Goal: Information Seeking & Learning: Learn about a topic

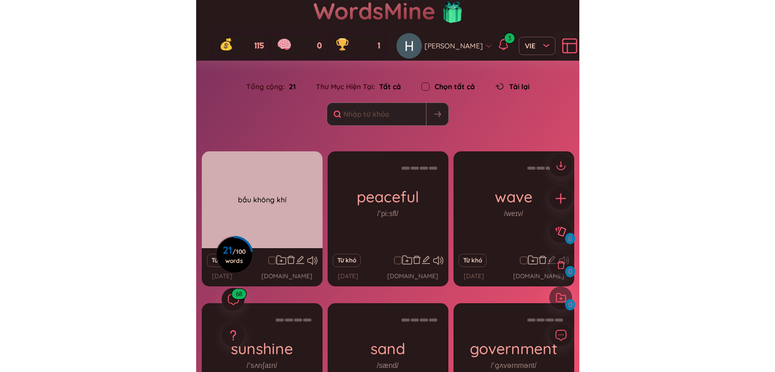
scroll to position [29, 0]
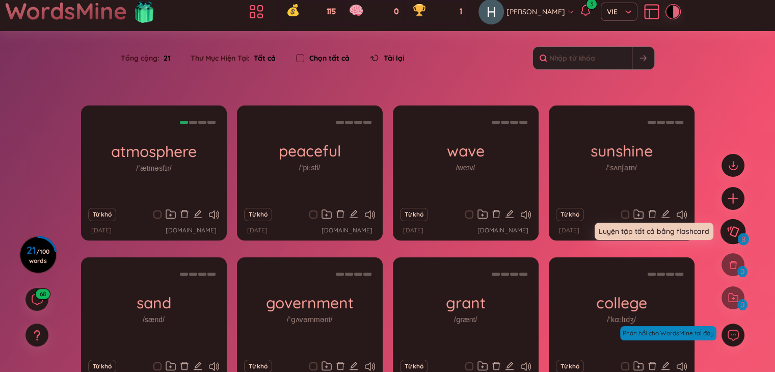
click at [383, 234] on button at bounding box center [732, 231] width 25 height 25
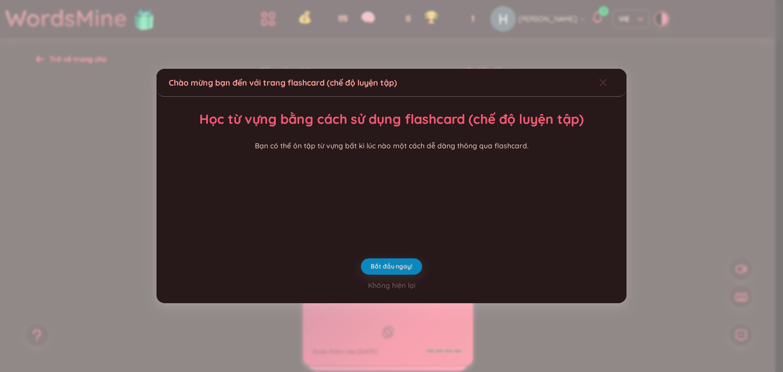
click at [383, 78] on icon "Close" at bounding box center [603, 82] width 8 height 8
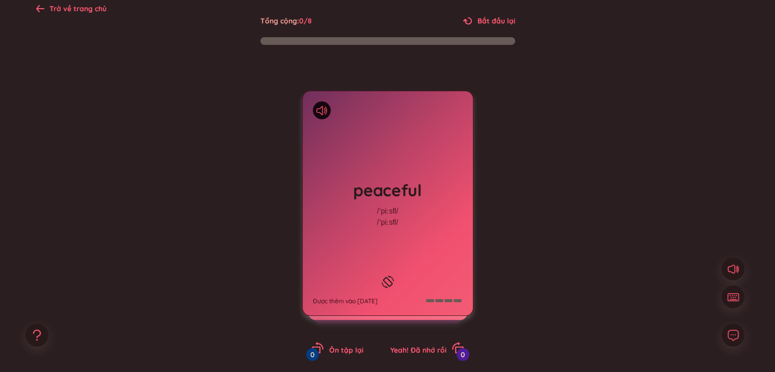
scroll to position [51, 0]
click at [320, 113] on icon at bounding box center [319, 109] width 6 height 9
click at [354, 130] on div "peaceful /ˈpiːsfl/ /ˈpiːsfl/ Được thêm vào [DATE]" at bounding box center [388, 203] width 170 height 224
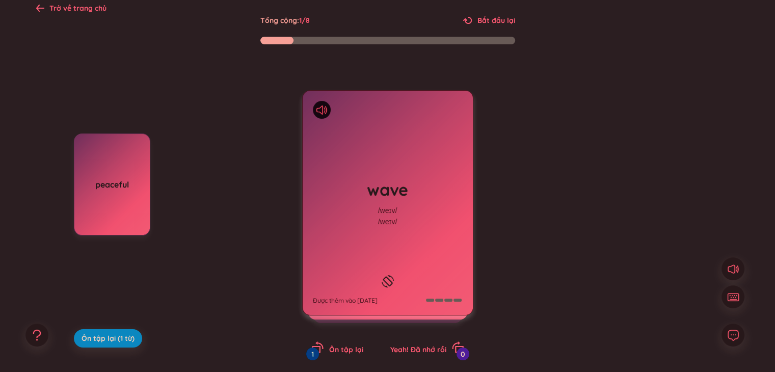
click at [316, 112] on icon at bounding box center [321, 109] width 11 height 9
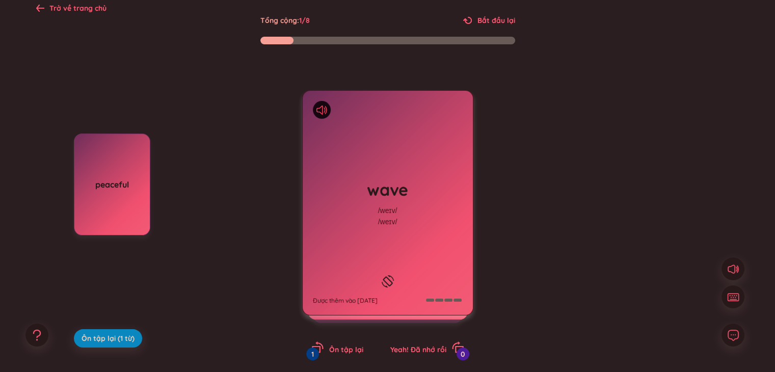
click at [316, 112] on icon at bounding box center [321, 109] width 11 height 9
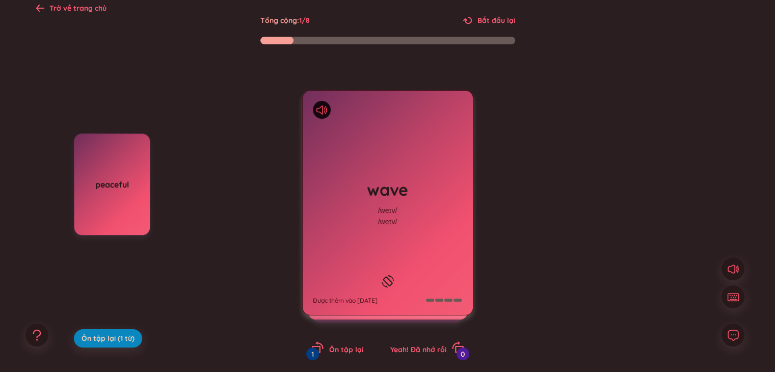
click at [316, 112] on icon at bounding box center [321, 109] width 11 height 9
click at [383, 206] on div "/weɪv/" at bounding box center [387, 210] width 19 height 11
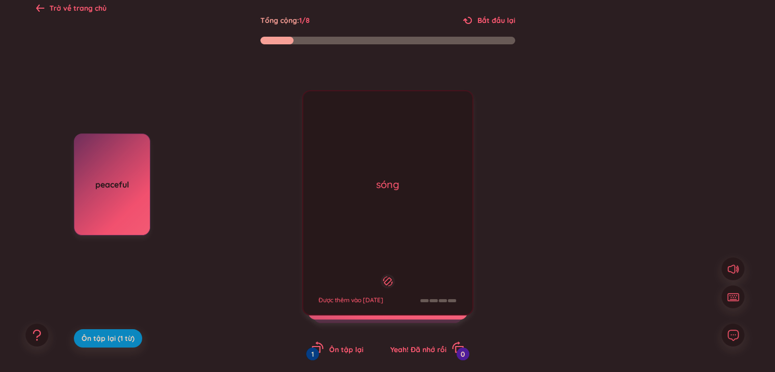
click at [383, 206] on div "wave /weɪv/ /weɪv/ Được thêm vào [DATE] sóng Được thêm vào [DATE]" at bounding box center [387, 202] width 171 height 225
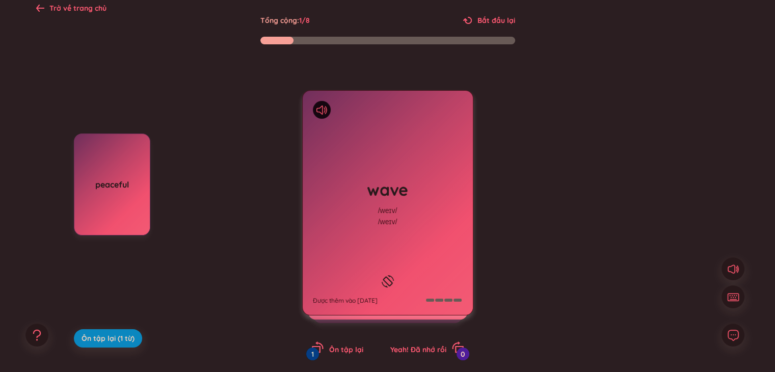
click at [383, 206] on div "/weɪv/" at bounding box center [387, 210] width 19 height 11
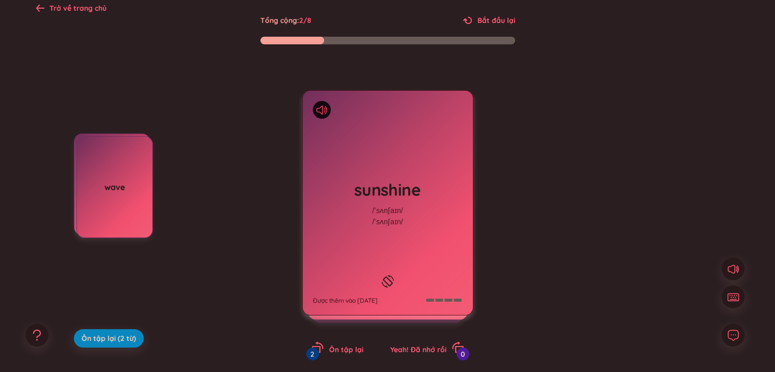
click at [322, 110] on icon at bounding box center [321, 109] width 11 height 9
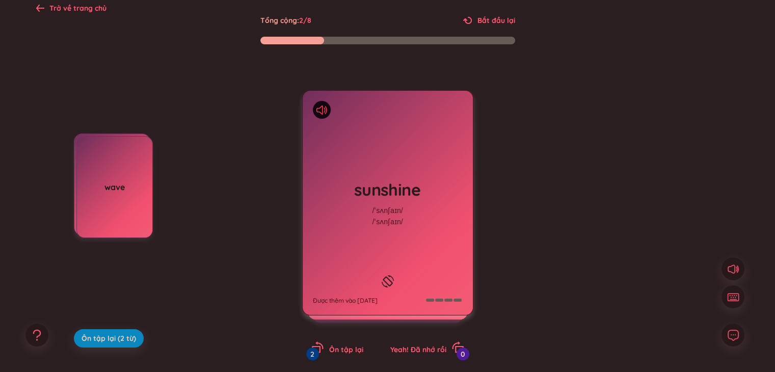
click at [322, 110] on icon at bounding box center [321, 109] width 11 height 9
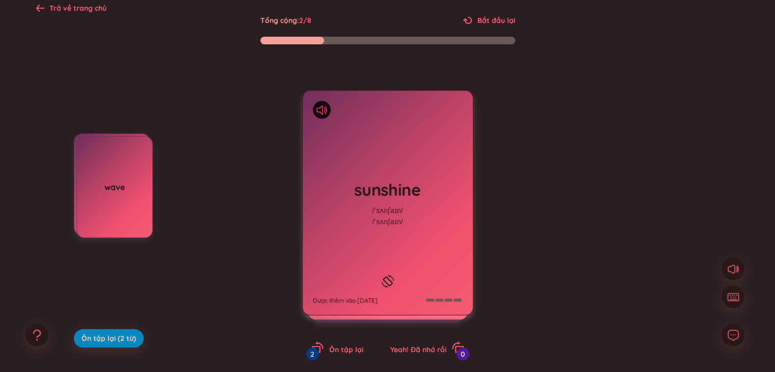
click at [322, 110] on icon at bounding box center [321, 109] width 11 height 9
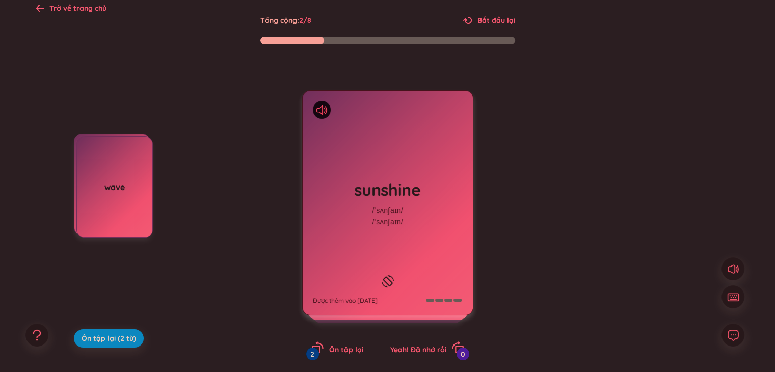
click at [322, 110] on icon at bounding box center [321, 109] width 11 height 9
click at [374, 187] on h1 "sunshine" at bounding box center [388, 189] width 150 height 22
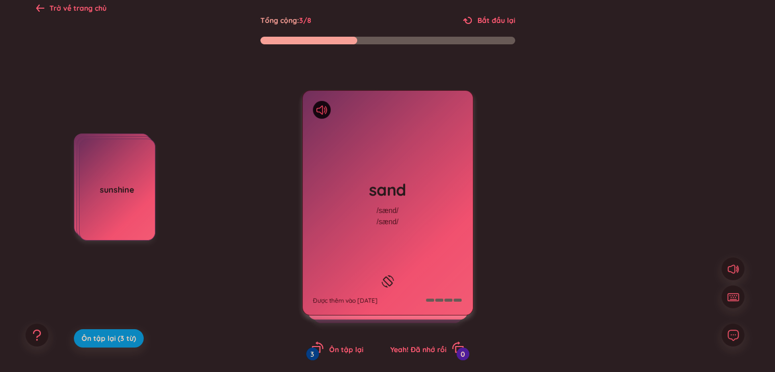
click at [324, 113] on icon at bounding box center [321, 109] width 11 height 9
click at [375, 135] on div "sand /sænd/ /sænd/ Được thêm vào [DATE]" at bounding box center [388, 203] width 170 height 224
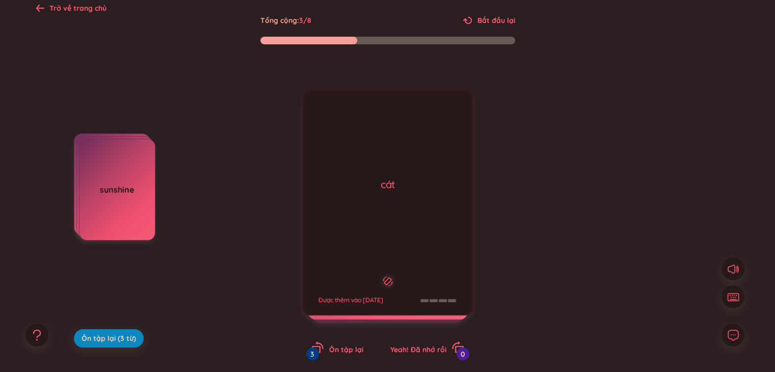
click at [375, 135] on div "sand /sænd/ /sænd/ Được thêm vào [DATE]" at bounding box center [387, 202] width 171 height 225
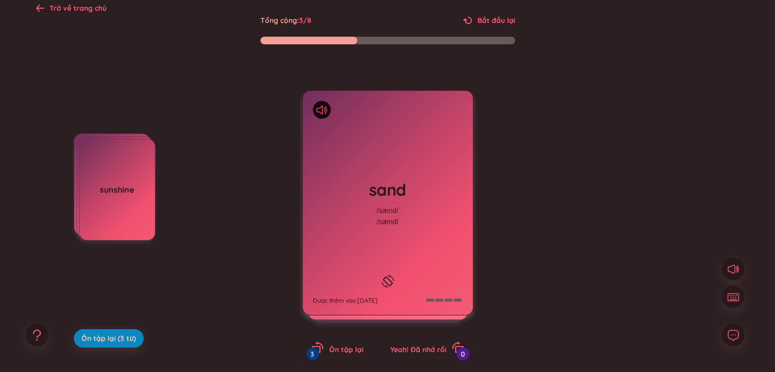
click at [375, 135] on div "sand /sænd/ /sænd/ Được thêm vào [DATE]" at bounding box center [388, 203] width 170 height 224
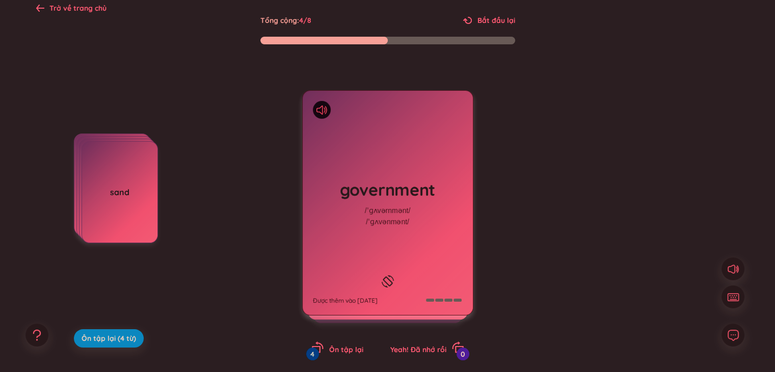
click at [323, 112] on icon at bounding box center [324, 109] width 2 height 5
click at [320, 112] on icon at bounding box center [319, 109] width 6 height 9
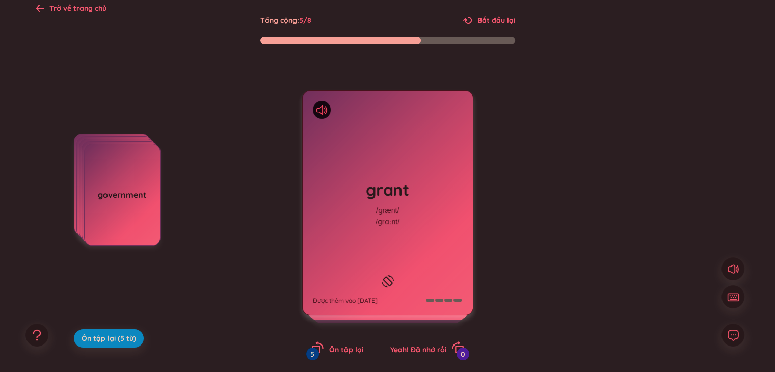
click at [319, 109] on icon at bounding box center [321, 109] width 11 height 9
click at [383, 171] on div "grant /ɡrænt/ /ɡrɑːnt/ Được thêm vào [DATE]" at bounding box center [388, 203] width 170 height 224
click at [319, 112] on icon at bounding box center [319, 109] width 6 height 9
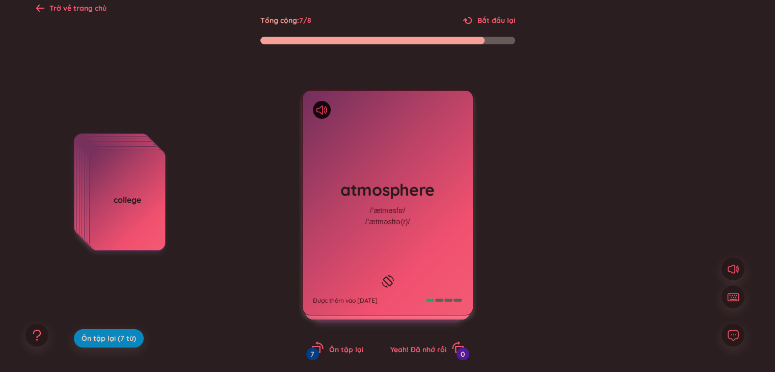
click at [322, 109] on icon at bounding box center [321, 109] width 11 height 9
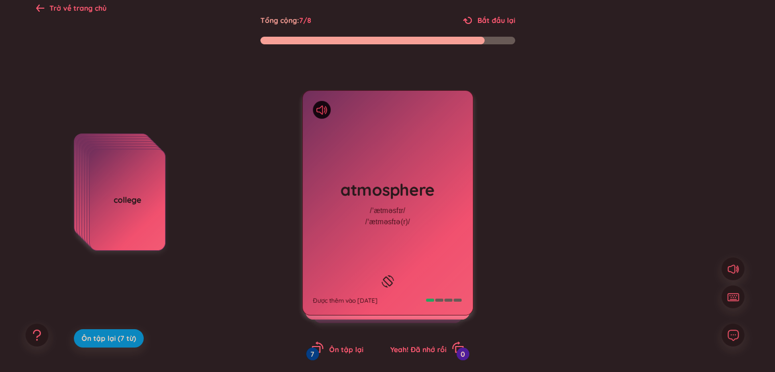
click at [322, 109] on icon at bounding box center [321, 109] width 11 height 9
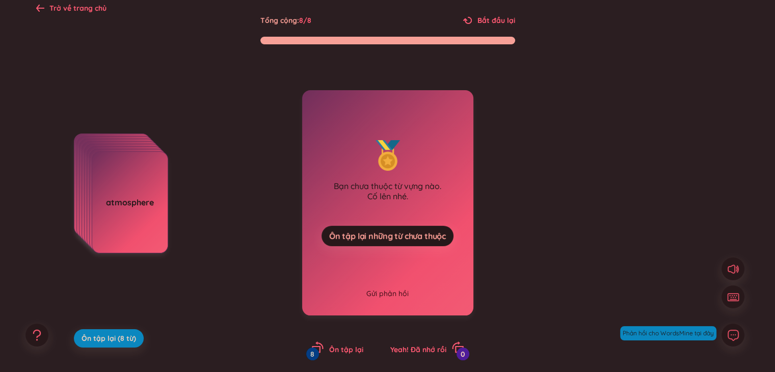
click at [91, 3] on div "Trở về trang chủ" at bounding box center [77, 8] width 57 height 11
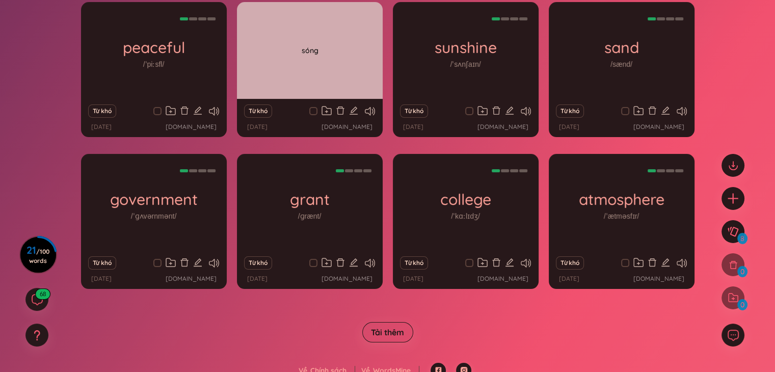
scroll to position [113, 0]
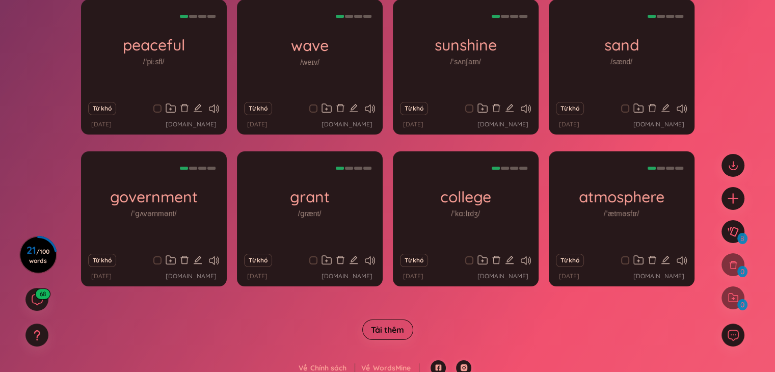
click at [383, 328] on span "Tải thêm" at bounding box center [387, 329] width 33 height 11
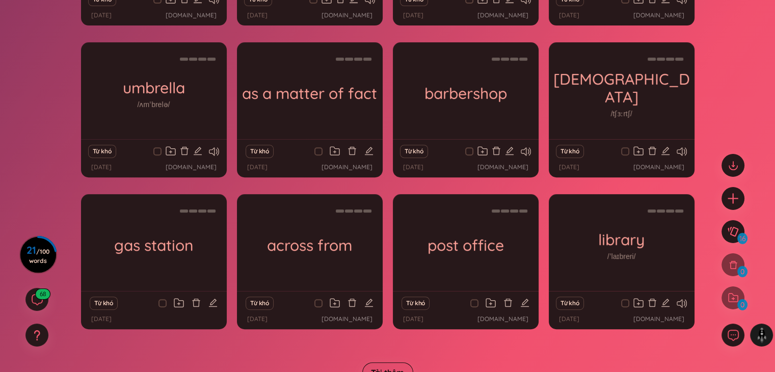
scroll to position [425, 0]
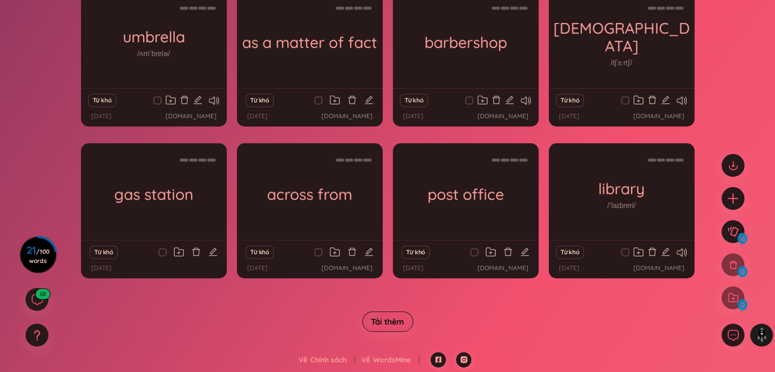
click at [383, 325] on span "Tải thêm" at bounding box center [387, 321] width 33 height 11
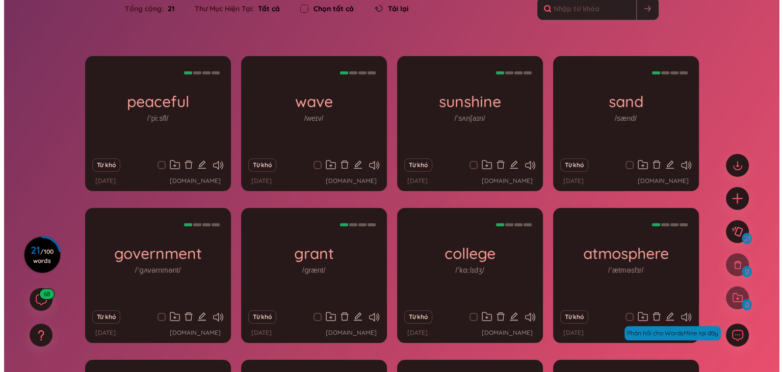
scroll to position [0, 0]
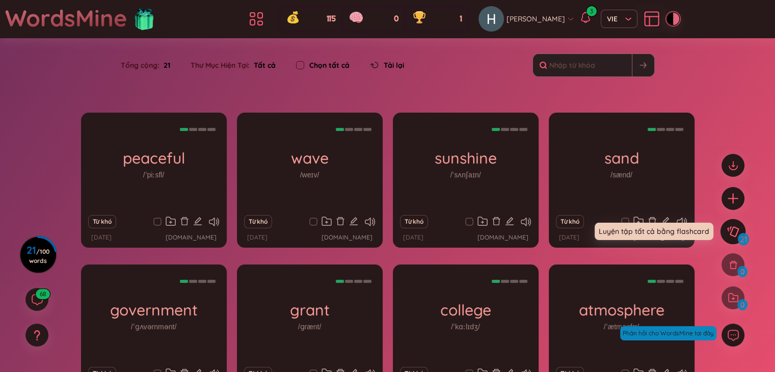
click at [383, 241] on button at bounding box center [732, 231] width 25 height 25
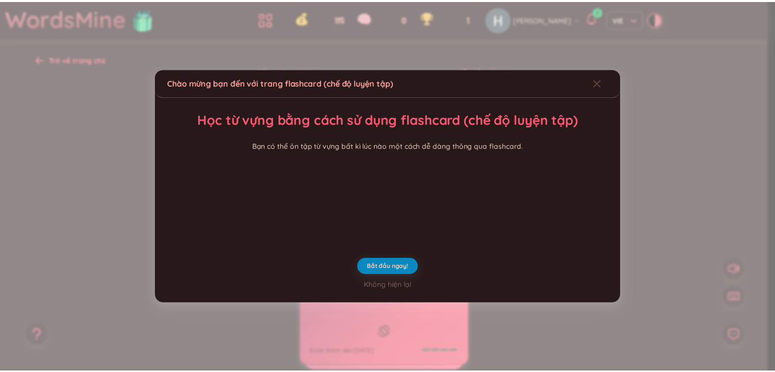
scroll to position [15, 0]
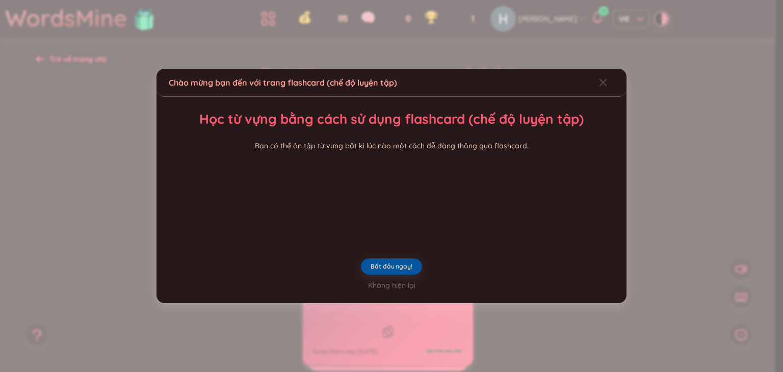
click at [383, 271] on span "Bắt đầu ngay!" at bounding box center [390, 266] width 41 height 8
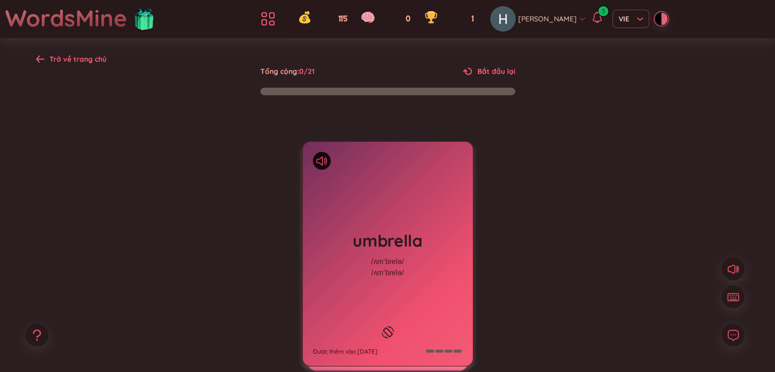
scroll to position [47, 0]
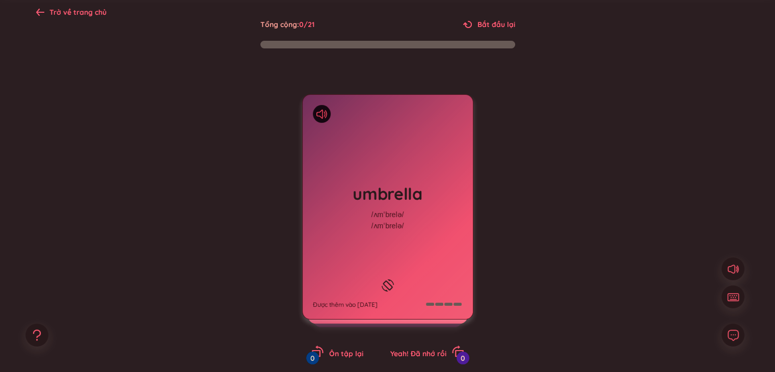
click at [324, 115] on icon at bounding box center [324, 113] width 2 height 5
click at [319, 111] on icon at bounding box center [321, 114] width 11 height 9
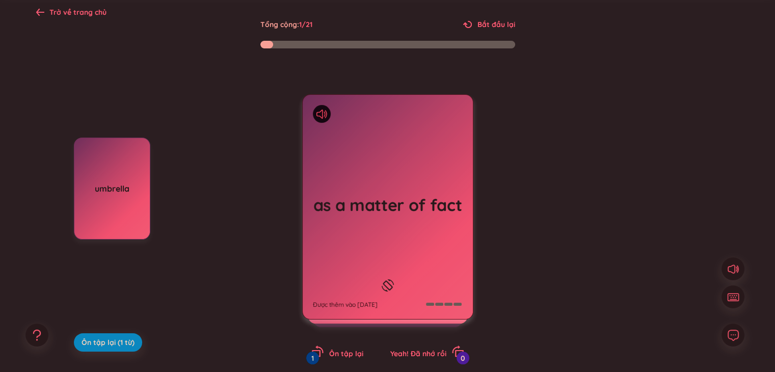
click at [320, 114] on icon at bounding box center [321, 114] width 11 height 9
click at [383, 151] on div "as a matter of fact Được thêm vào [DATE]" at bounding box center [388, 207] width 170 height 224
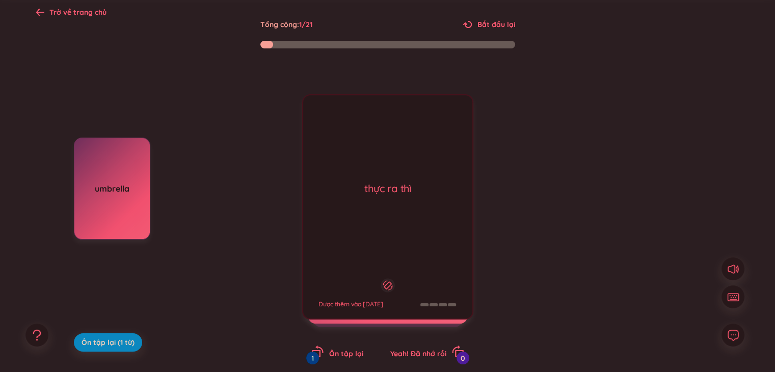
click at [383, 151] on div "thực ra thì Được thêm vào [DATE]" at bounding box center [387, 206] width 171 height 225
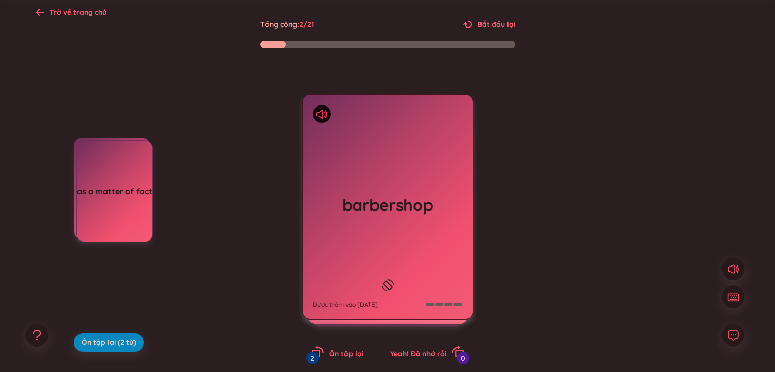
click at [324, 111] on icon at bounding box center [321, 114] width 11 height 9
click at [349, 137] on div "barbershop Được thêm vào [DATE]" at bounding box center [388, 207] width 170 height 224
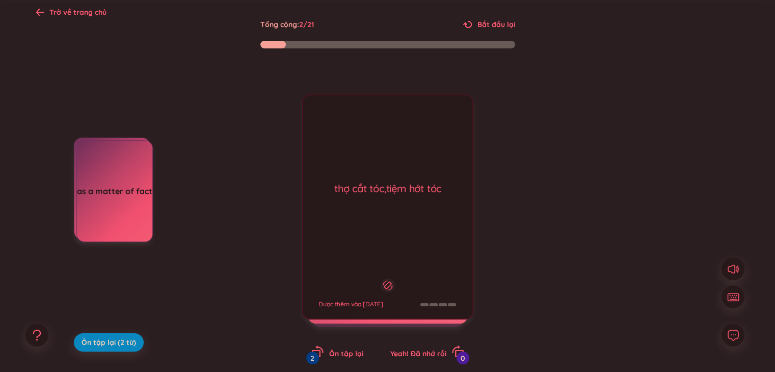
click at [349, 137] on div "thợ cắt tóc,tiệm hớt tóc Được thêm vào [DATE]" at bounding box center [387, 206] width 171 height 225
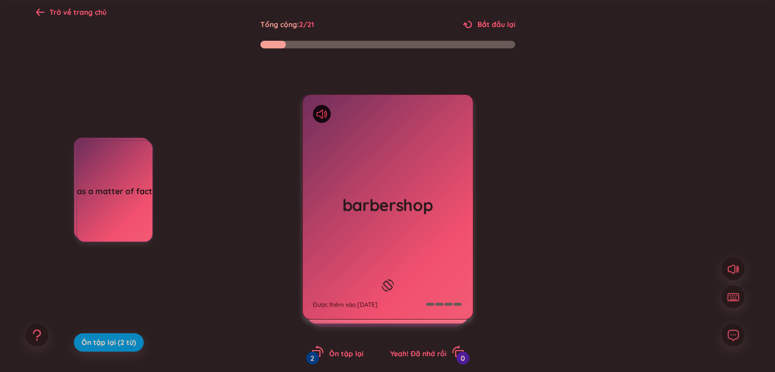
click at [321, 114] on icon at bounding box center [321, 114] width 11 height 9
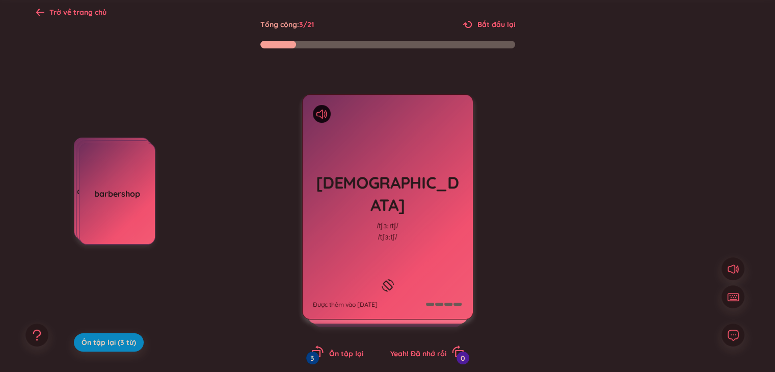
click at [382, 233] on div "[DEMOGRAPHIC_DATA] /tʃɜːrtʃ/ /tʃɜːtʃ/ Được thêm vào [DATE]" at bounding box center [388, 207] width 170 height 224
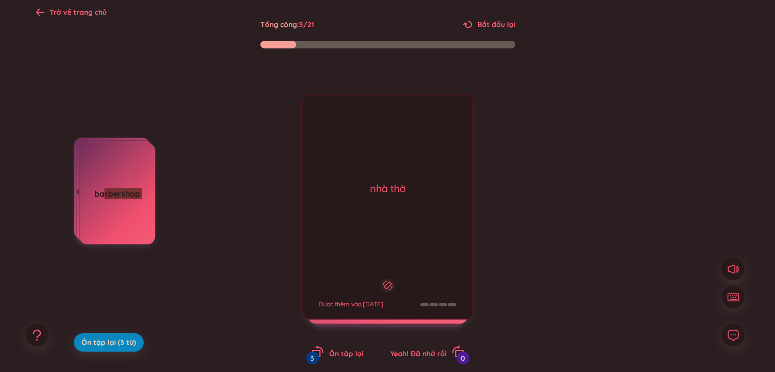
drag, startPoint x: 105, startPoint y: 212, endPoint x: 274, endPoint y: 232, distance: 170.3
click at [274, 232] on div "umbrella as a matter of fact barbershop Ôn tập lại (3 từ) [DEMOGRAPHIC_DATA] /t…" at bounding box center [387, 216] width 703 height 335
click at [96, 188] on div "barbershop" at bounding box center [116, 193] width 75 height 11
click at [38, 121] on div at bounding box center [38, 121] width 0 height 0
click at [116, 191] on div "barbershop" at bounding box center [116, 193] width 75 height 11
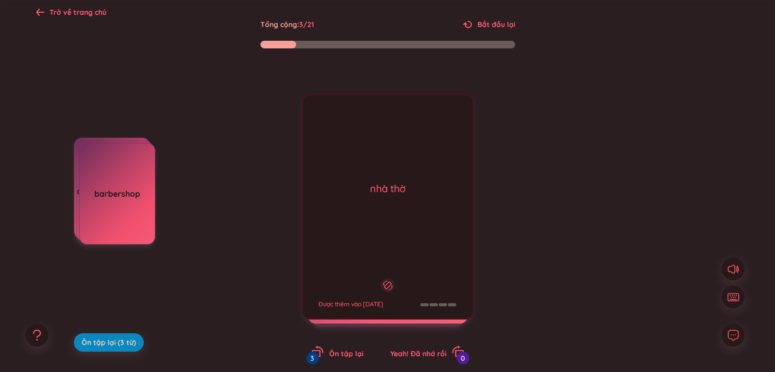
click at [38, 121] on div at bounding box center [38, 121] width 0 height 0
click at [134, 231] on div "barbershop" at bounding box center [117, 194] width 76 height 102
click at [383, 235] on div "nhà thờ Được thêm vào [DATE]" at bounding box center [387, 206] width 171 height 225
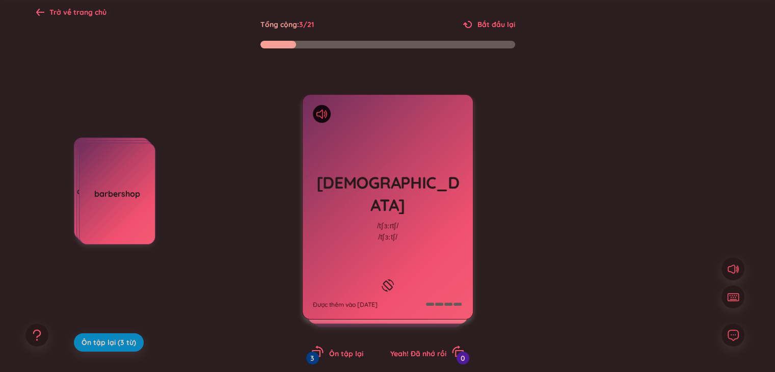
click at [318, 113] on icon at bounding box center [321, 114] width 11 height 9
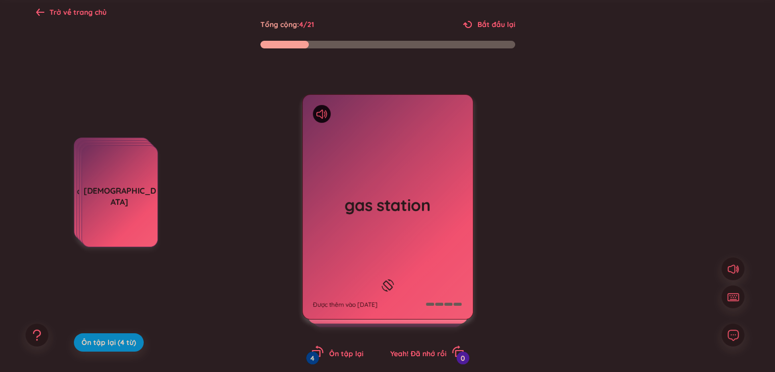
click at [383, 202] on h1 "gas station" at bounding box center [388, 205] width 150 height 22
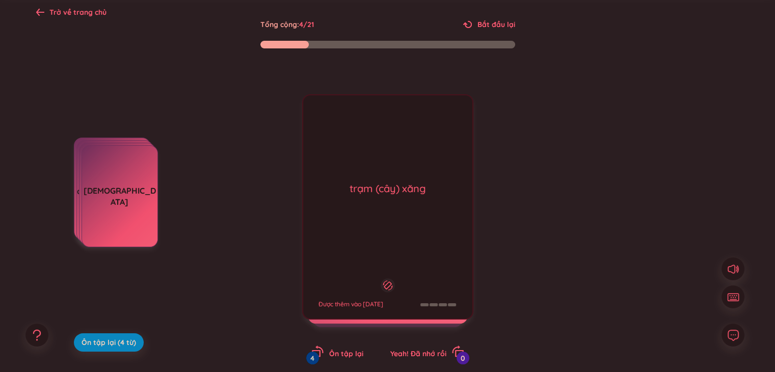
click at [383, 202] on div "trạm (cây) xăng Được thêm vào [DATE]" at bounding box center [387, 206] width 171 height 225
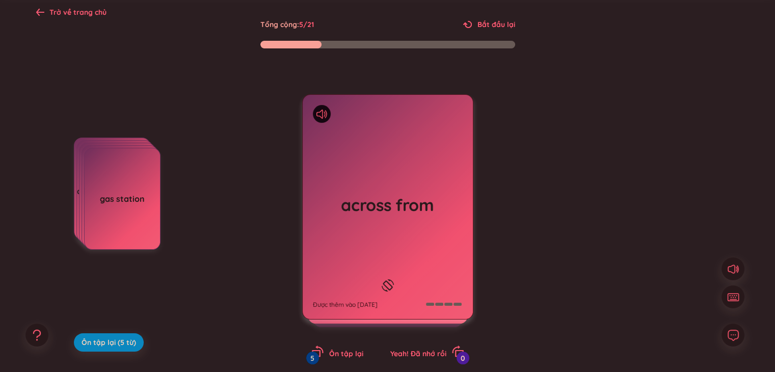
click at [42, 126] on div at bounding box center [42, 126] width 0 height 0
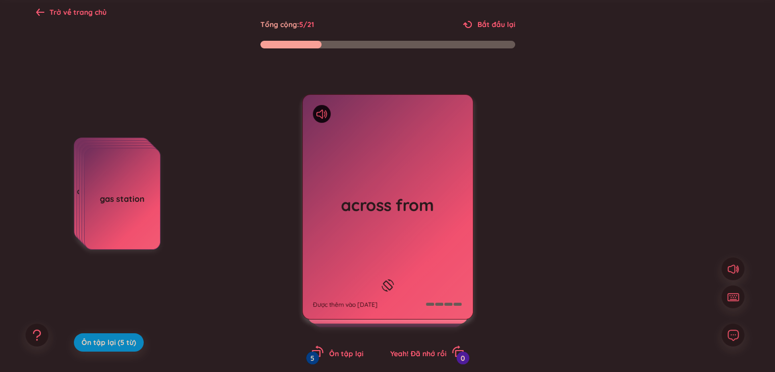
click at [42, 126] on div at bounding box center [42, 126] width 0 height 0
click at [320, 119] on div at bounding box center [322, 114] width 18 height 18
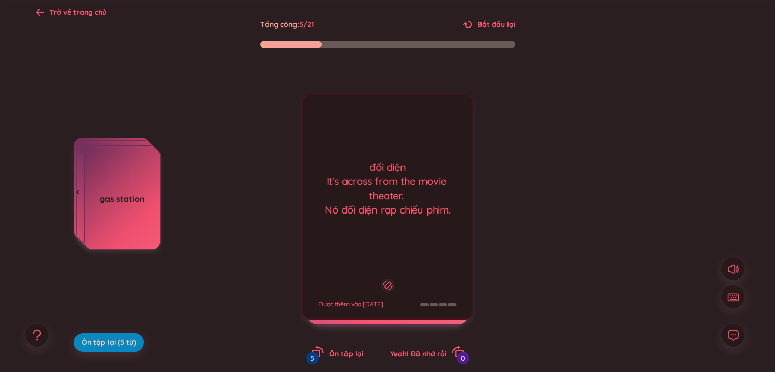
click at [320, 119] on div "đối diện It's across from the movie theater. Nó đối diện rạp chiếu phim. Được t…" at bounding box center [387, 206] width 171 height 225
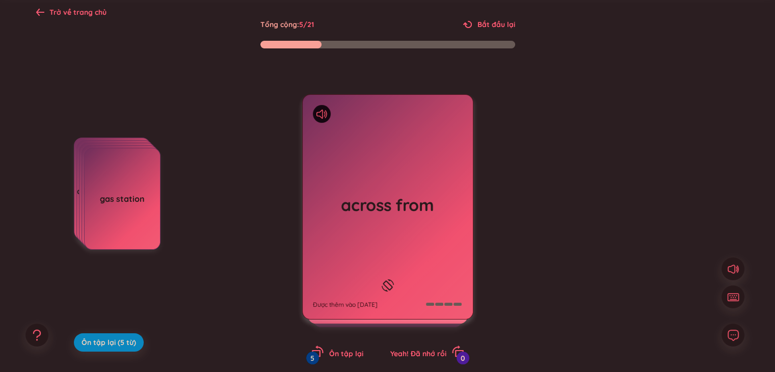
click at [320, 119] on div at bounding box center [322, 114] width 18 height 18
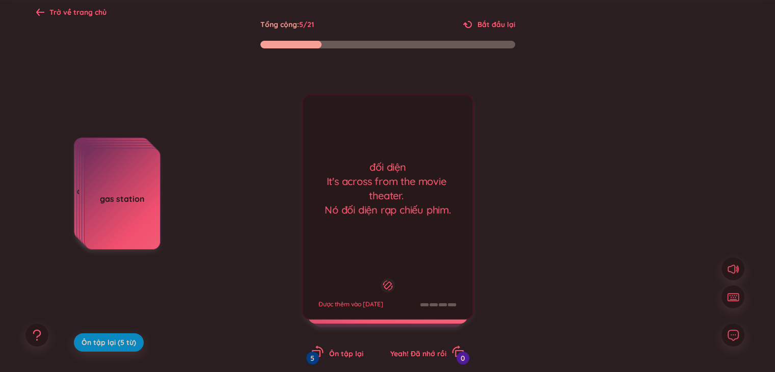
click at [320, 119] on div "đối diện It's across from the movie theater. Nó đối diện rạp chiếu phim. Được t…" at bounding box center [387, 206] width 171 height 225
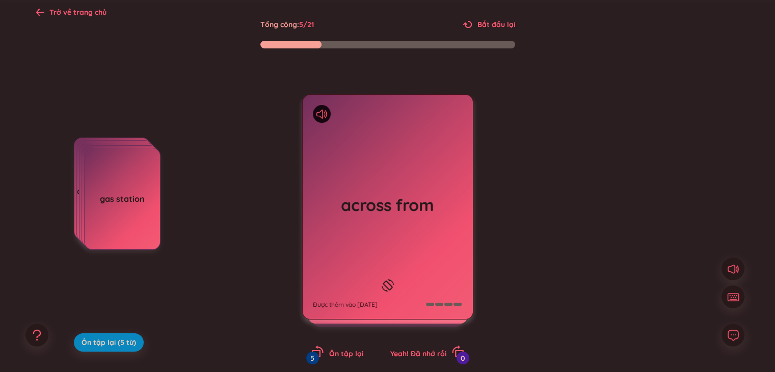
click at [324, 105] on div at bounding box center [322, 114] width 18 height 18
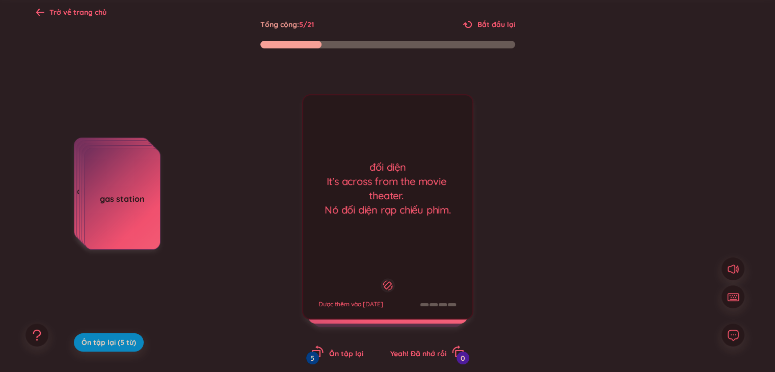
click at [324, 110] on div "across from Được thêm vào [DATE] đối diện It's across from the movie theater. N…" at bounding box center [387, 206] width 171 height 225
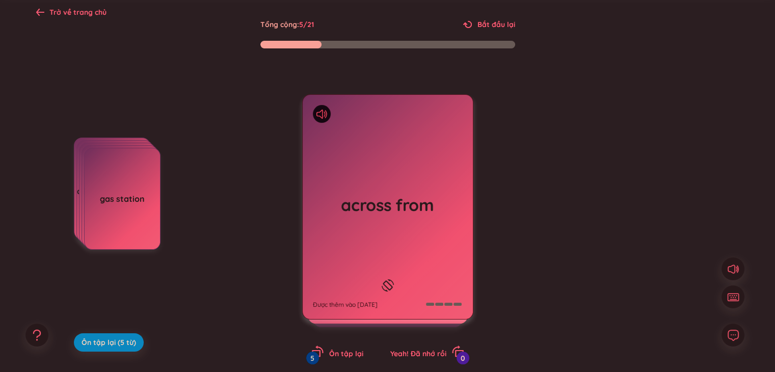
click at [324, 112] on icon at bounding box center [324, 113] width 2 height 5
click at [383, 158] on div "across from Được thêm vào [DATE]" at bounding box center [388, 207] width 170 height 224
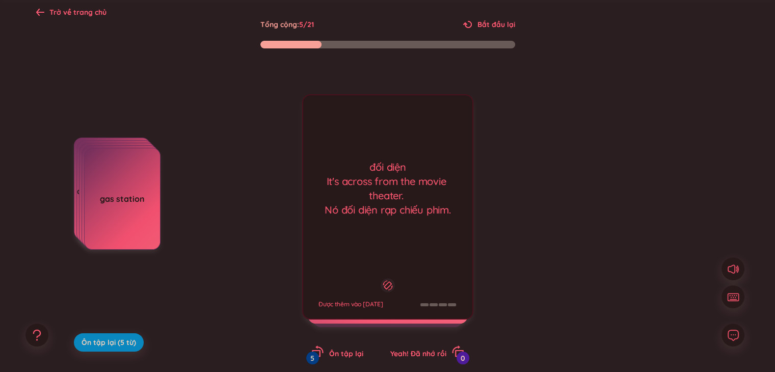
click at [383, 158] on div "đối diện It's across from the movie theater. Nó đối diện rạp chiếu phim. Được t…" at bounding box center [387, 206] width 171 height 225
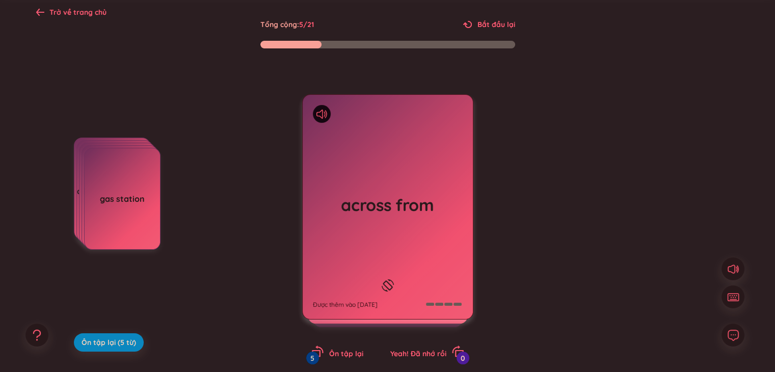
click at [383, 158] on div "across from Được thêm vào [DATE]" at bounding box center [388, 207] width 170 height 224
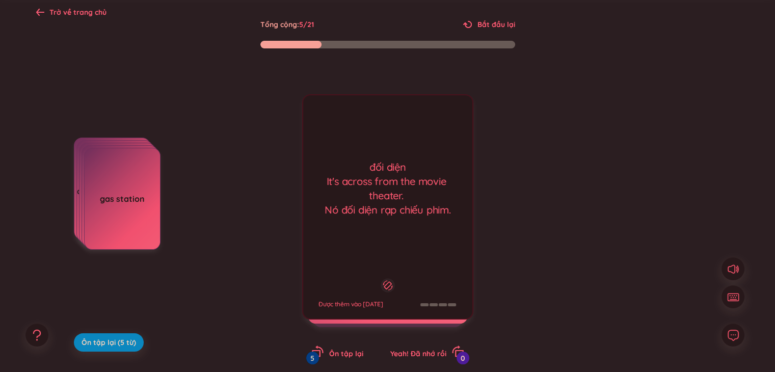
click at [383, 158] on div "đối diện It's across from the movie theater. Nó đối diện rạp chiếu phim. Được t…" at bounding box center [387, 206] width 171 height 225
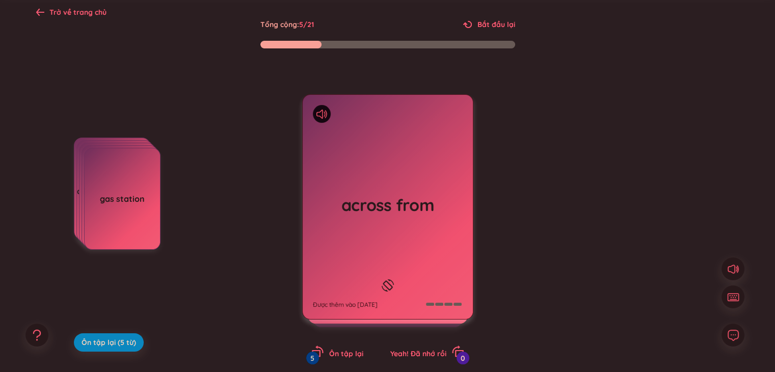
click at [383, 158] on div "across from Được thêm vào [DATE]" at bounding box center [388, 207] width 170 height 224
click at [318, 119] on div at bounding box center [322, 114] width 18 height 18
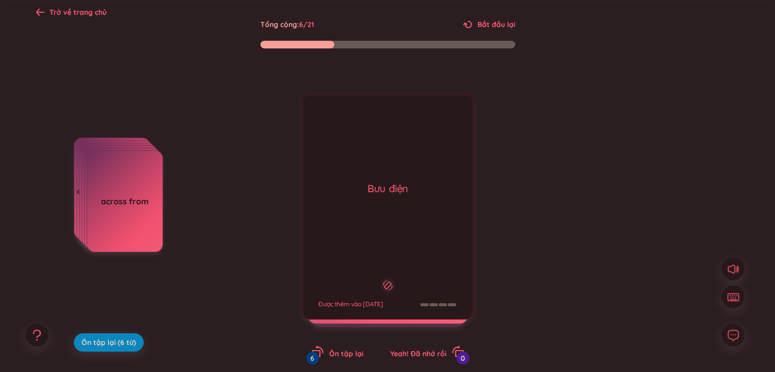
click at [318, 119] on div "post office Được thêm vào [DATE] Bưu điện Được thêm vào [DATE]" at bounding box center [387, 206] width 171 height 225
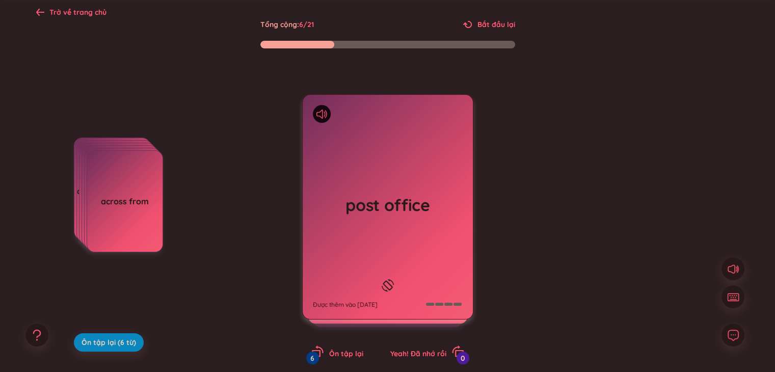
click at [318, 119] on div "post office Được thêm vào [DATE]" at bounding box center [387, 206] width 171 height 225
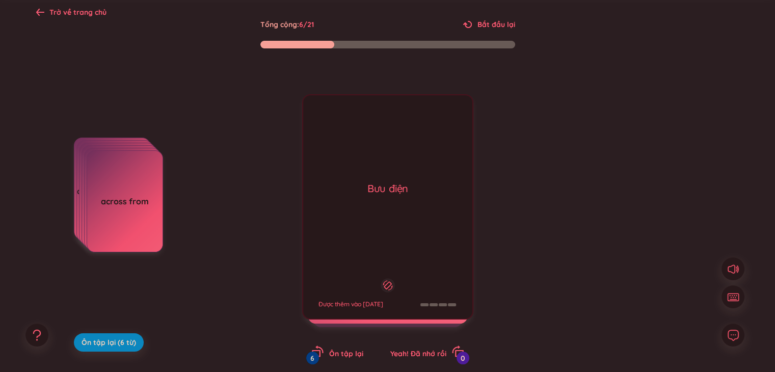
click at [318, 119] on div "post office Được thêm vào [DATE] Bưu điện Được thêm vào [DATE]" at bounding box center [387, 206] width 171 height 225
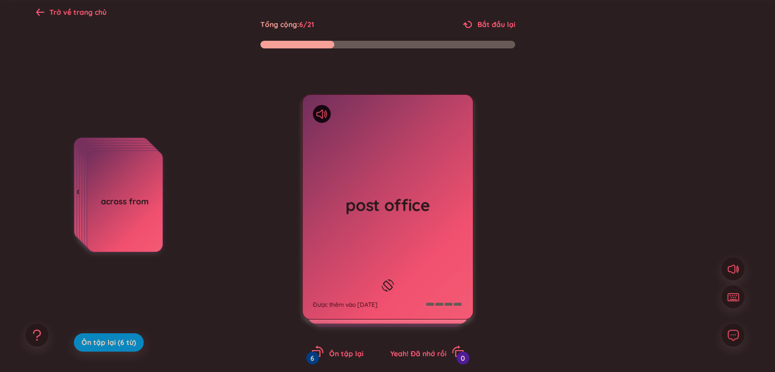
click at [319, 110] on icon at bounding box center [321, 114] width 11 height 9
click at [325, 115] on icon at bounding box center [321, 114] width 11 height 9
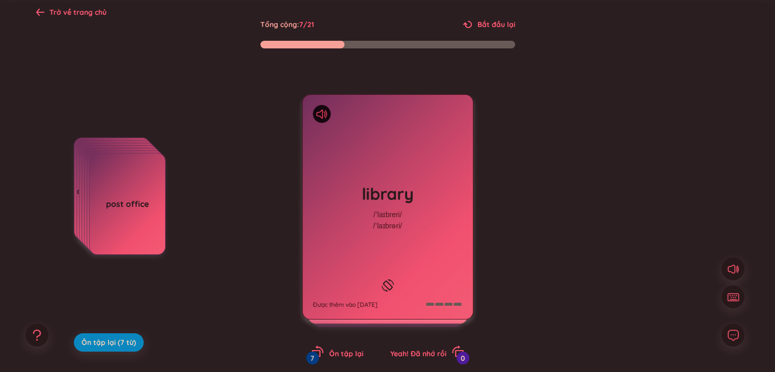
click at [322, 117] on icon at bounding box center [321, 114] width 11 height 9
click at [324, 118] on div at bounding box center [322, 114] width 18 height 18
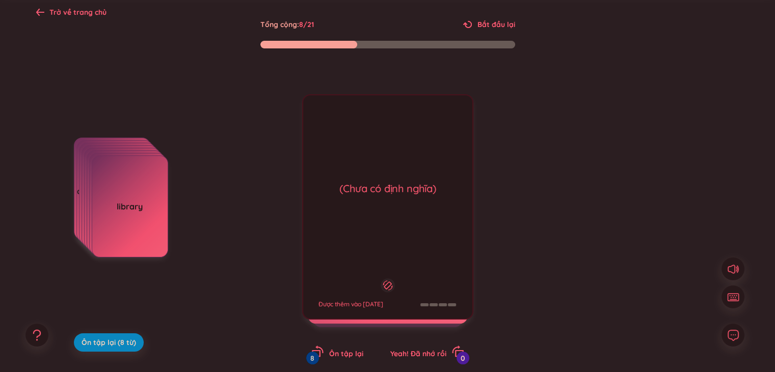
click at [324, 118] on div "(Chưa có định nghĩa) Được thêm vào [DATE]" at bounding box center [387, 206] width 171 height 225
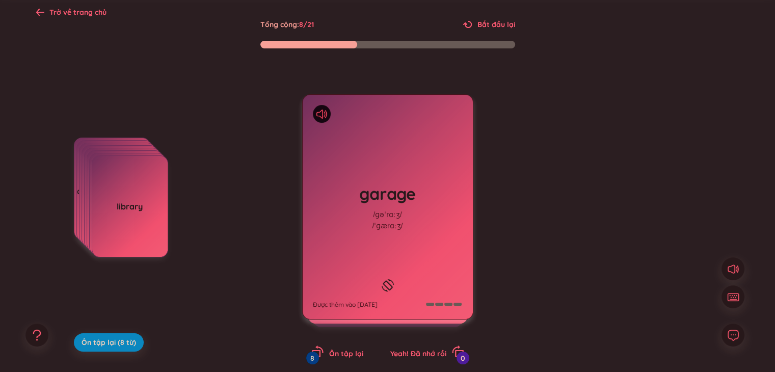
click at [319, 113] on icon at bounding box center [321, 114] width 11 height 9
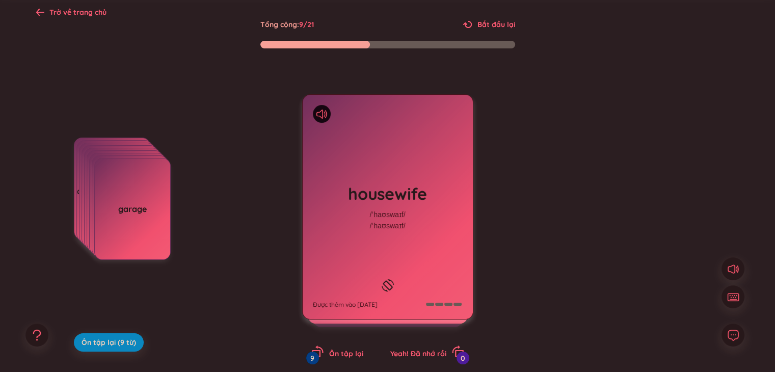
click at [130, 209] on div "garage" at bounding box center [132, 208] width 75 height 11
click at [67, 137] on div at bounding box center [67, 137] width 0 height 0
click at [318, 119] on div at bounding box center [322, 114] width 18 height 18
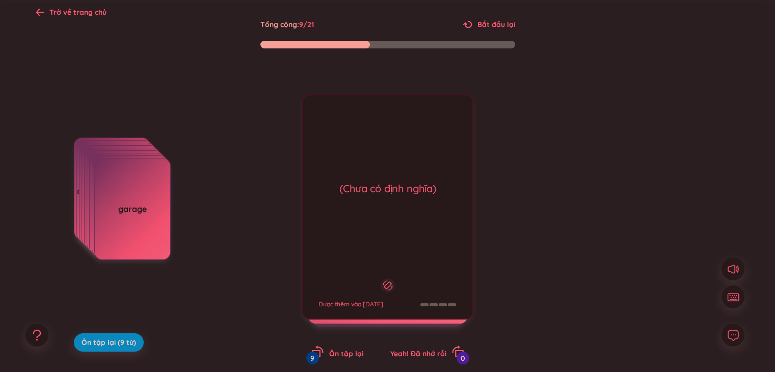
click at [318, 119] on div "housewife /ˈhaʊswaɪf/ /ˈhaʊswaɪf/ Được thêm vào [DATE] (Chưa có định nghĩa) Đượ…" at bounding box center [387, 206] width 171 height 225
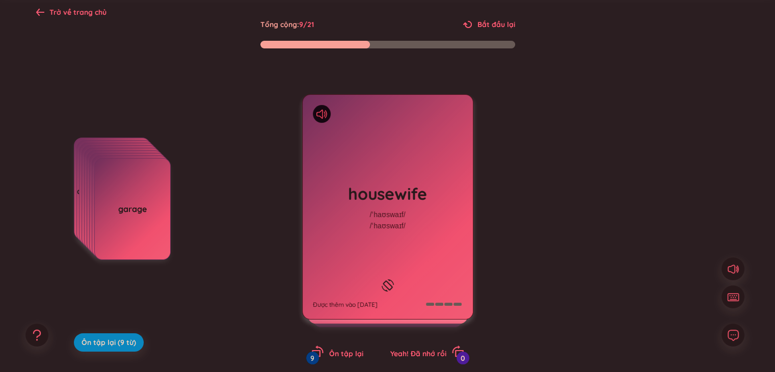
click at [318, 110] on icon at bounding box center [321, 114] width 11 height 9
click at [130, 210] on div "housewife" at bounding box center [134, 211] width 75 height 11
click at [47, 139] on div at bounding box center [47, 139] width 0 height 0
click at [138, 214] on div "housewife" at bounding box center [134, 211] width 75 height 11
click at [47, 139] on div at bounding box center [47, 139] width 0 height 0
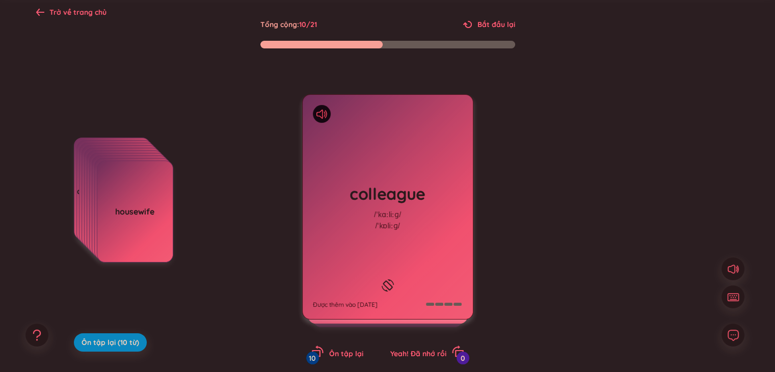
click at [320, 113] on icon at bounding box center [321, 114] width 11 height 9
click at [319, 113] on icon at bounding box center [321, 114] width 11 height 9
click at [364, 156] on div "colleague /ˈkɑːliːɡ/ /ˈkɒliːɡ/ Được thêm vào [DATE]" at bounding box center [388, 207] width 170 height 224
click at [320, 112] on icon at bounding box center [321, 114] width 11 height 9
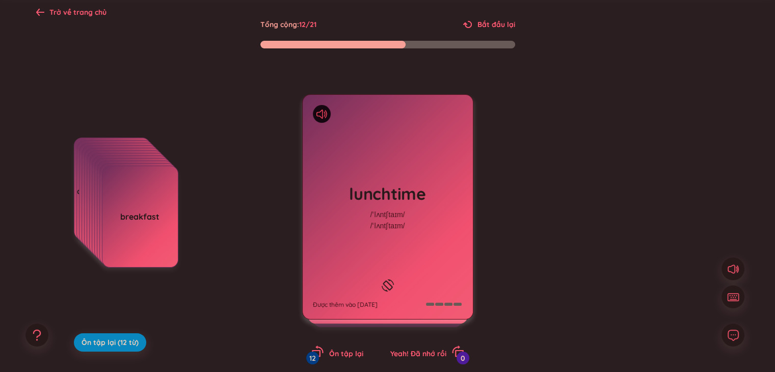
click at [325, 117] on icon at bounding box center [326, 114] width 2 height 8
click at [322, 115] on icon at bounding box center [321, 114] width 11 height 9
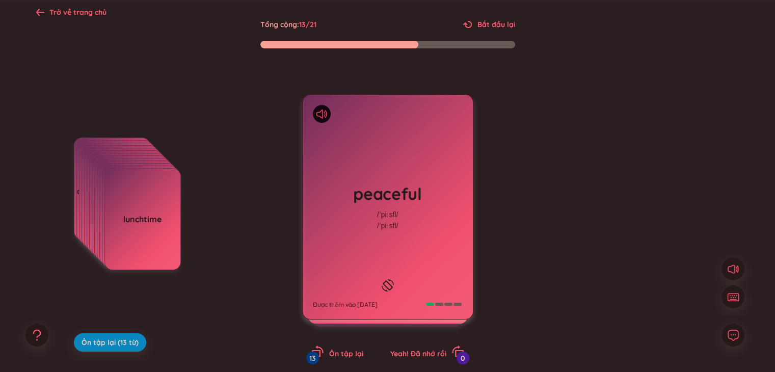
click at [326, 113] on icon at bounding box center [321, 114] width 11 height 9
click at [325, 114] on icon at bounding box center [321, 114] width 11 height 9
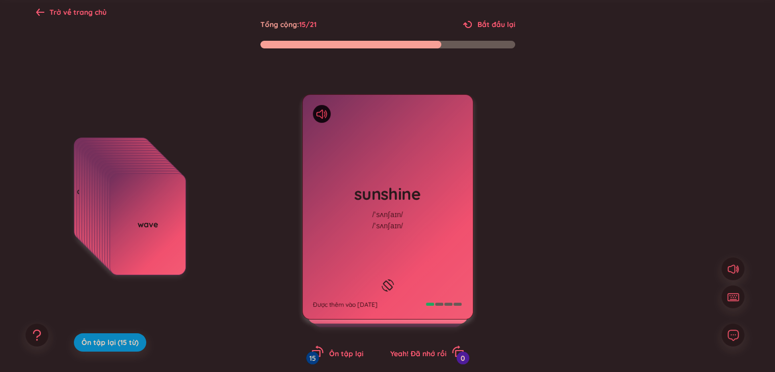
click at [319, 113] on icon at bounding box center [321, 114] width 11 height 9
click at [319, 115] on icon at bounding box center [321, 114] width 11 height 9
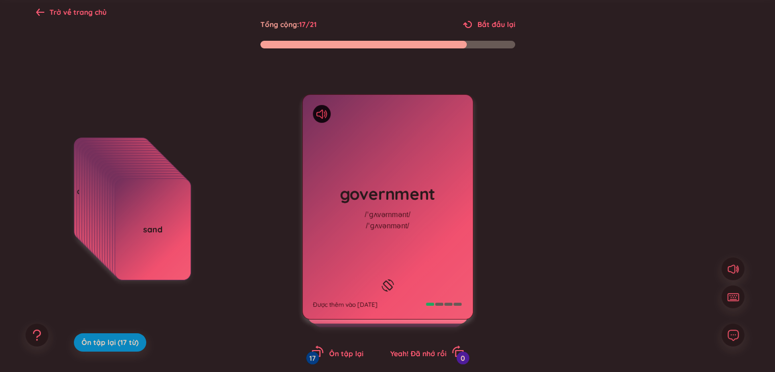
click at [322, 112] on icon at bounding box center [319, 114] width 6 height 9
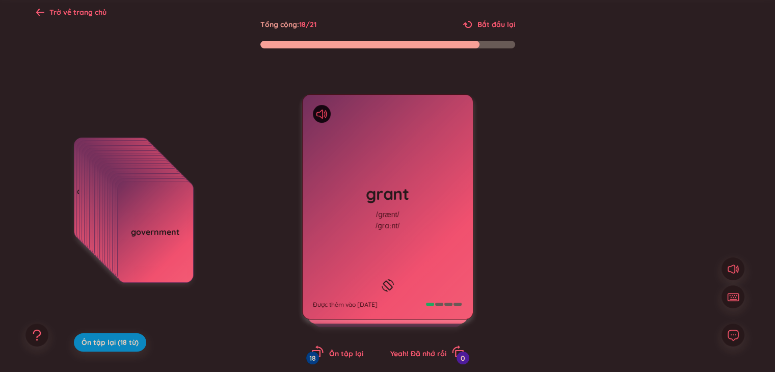
click at [321, 111] on icon at bounding box center [321, 114] width 11 height 9
click at [313, 113] on div at bounding box center [322, 114] width 18 height 18
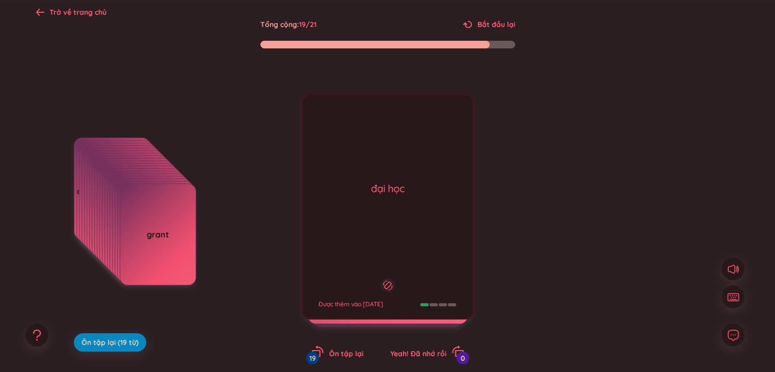
click at [334, 127] on div "đại học Được thêm vào [DATE]" at bounding box center [387, 206] width 171 height 225
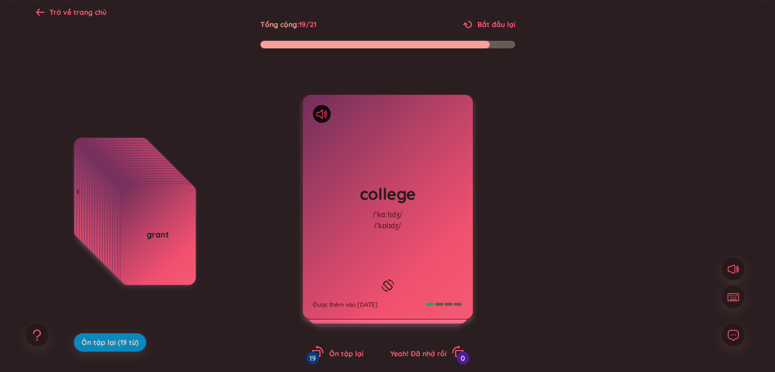
click at [320, 111] on icon at bounding box center [321, 114] width 11 height 9
click at [320, 115] on icon at bounding box center [321, 114] width 11 height 9
